Goal: Task Accomplishment & Management: Manage account settings

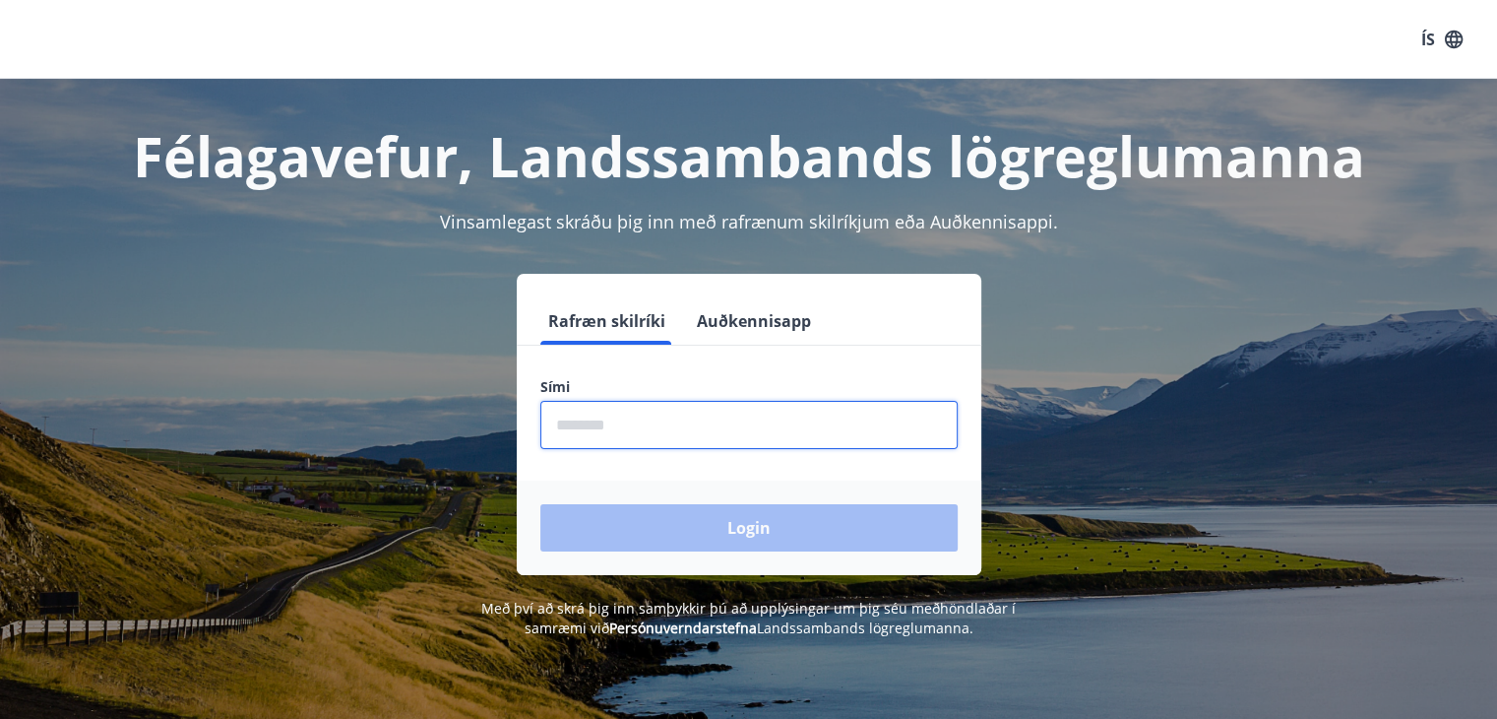
click at [577, 431] on input "phone" at bounding box center [748, 425] width 417 height 48
drag, startPoint x: 577, startPoint y: 431, endPoint x: 679, endPoint y: 493, distance: 119.7
click at [679, 493] on form "Rafræn skilríki Auðkennisapp Sími ​ Login" at bounding box center [749, 436] width 465 height 278
type input "********"
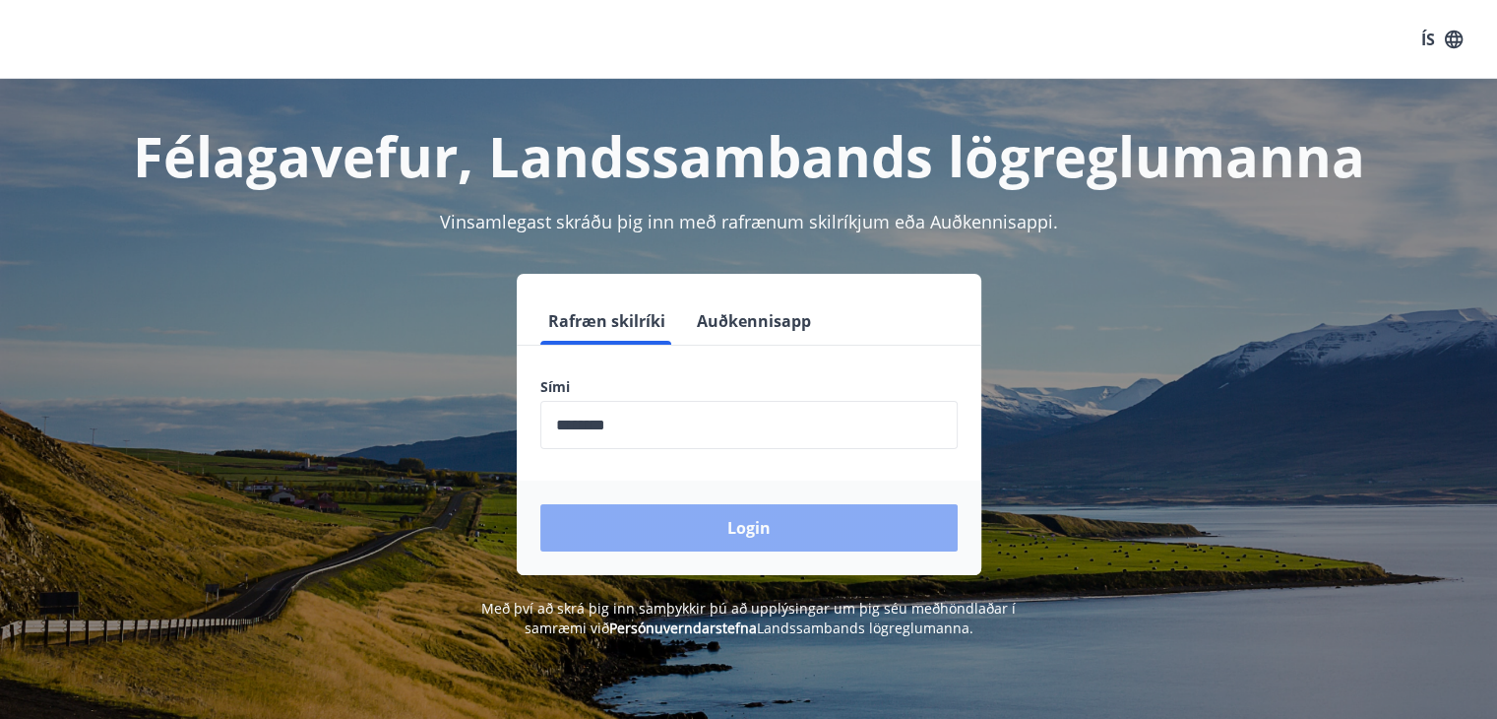
click at [740, 521] on button "Login" at bounding box center [748, 527] width 417 height 47
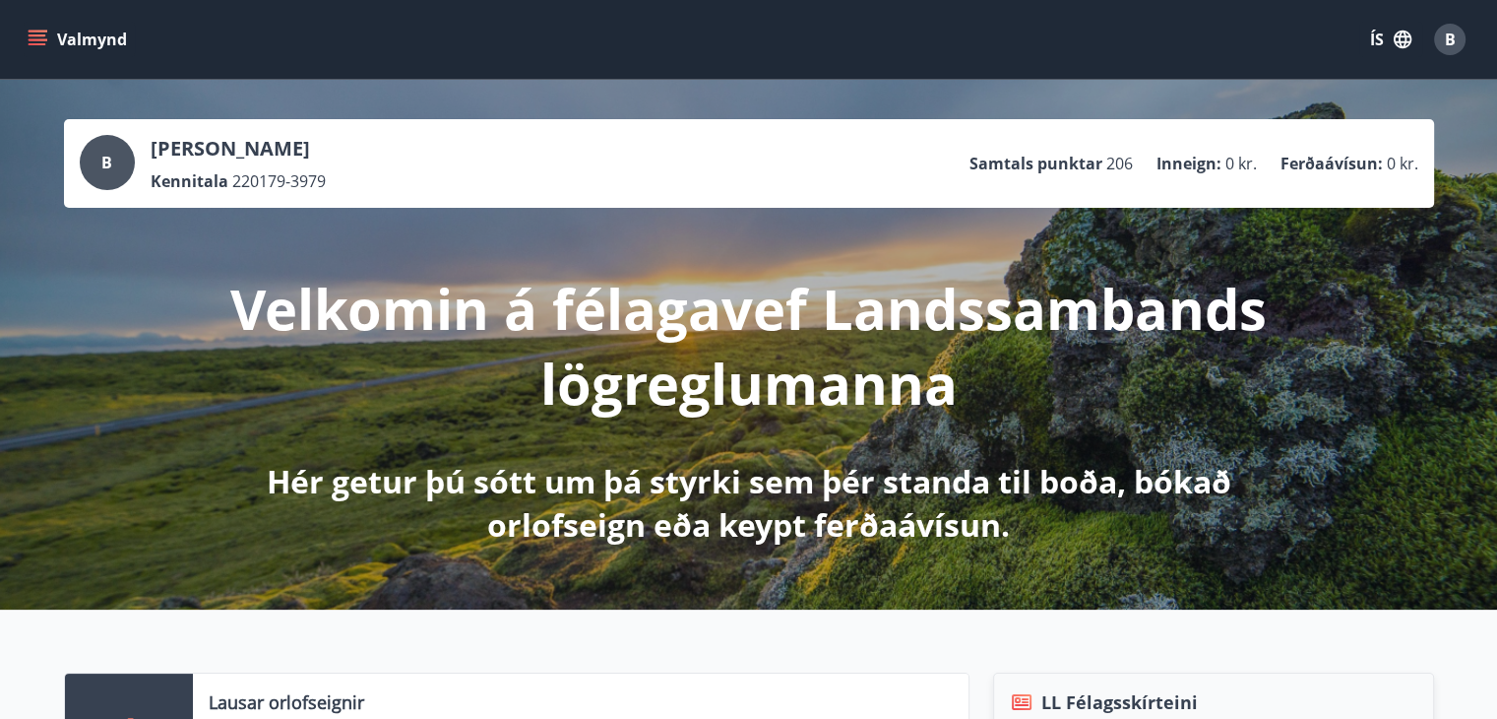
click at [41, 40] on icon "menu" at bounding box center [38, 40] width 20 height 20
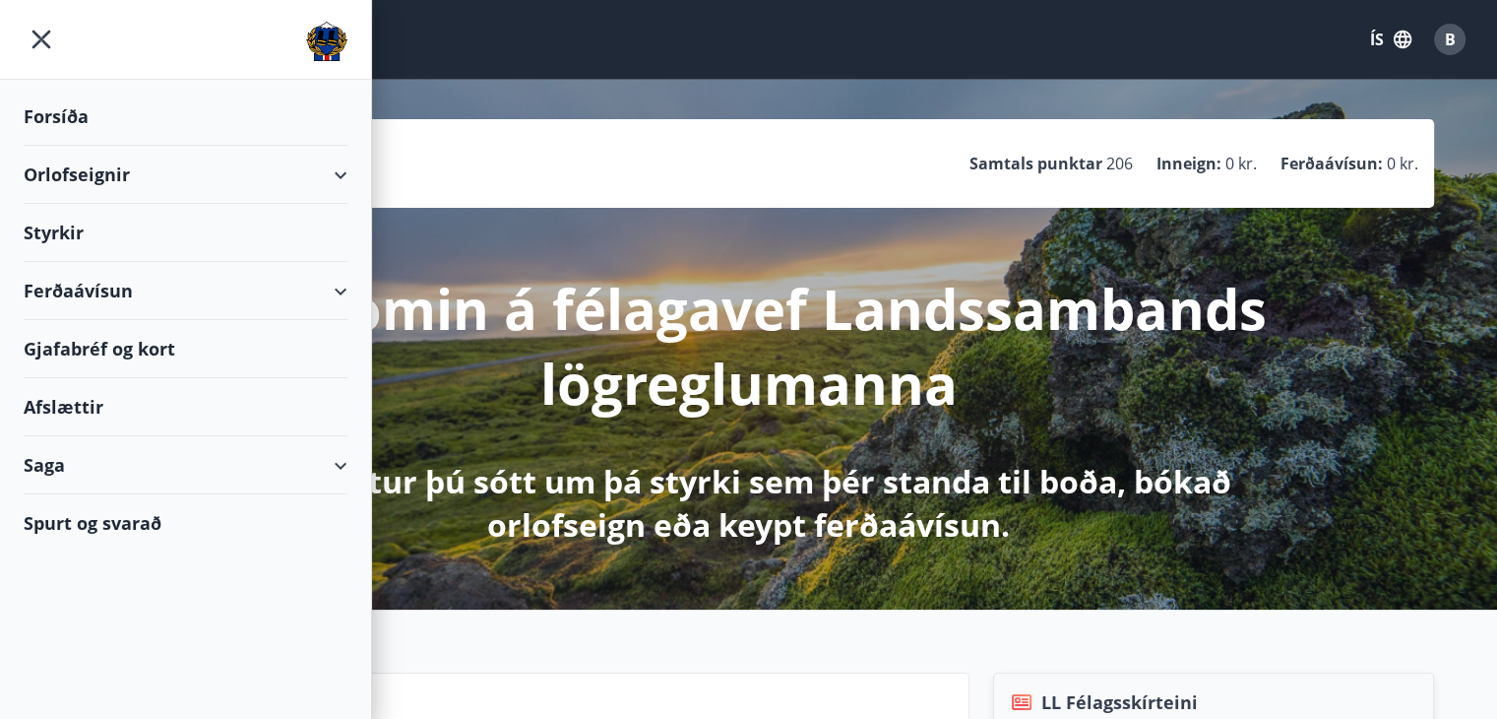
click at [69, 343] on div "Gjafabréf og kort" at bounding box center [186, 349] width 324 height 58
click at [1448, 31] on span "B" at bounding box center [1450, 40] width 11 height 22
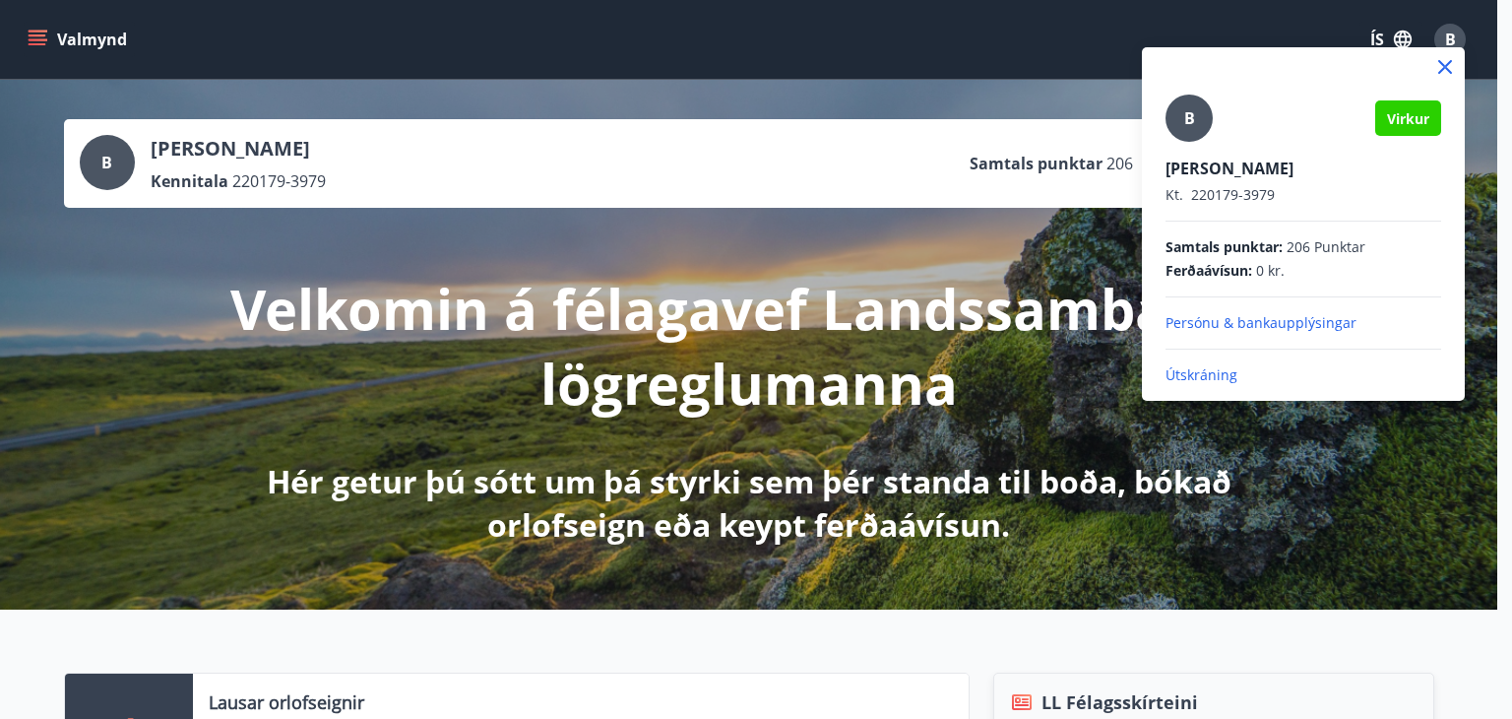
click at [1209, 370] on p "Útskráning" at bounding box center [1304, 375] width 276 height 20
